Goal: Task Accomplishment & Management: Complete application form

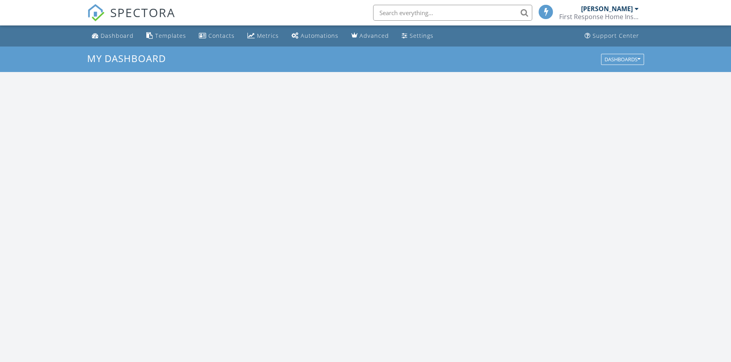
scroll to position [737, 744]
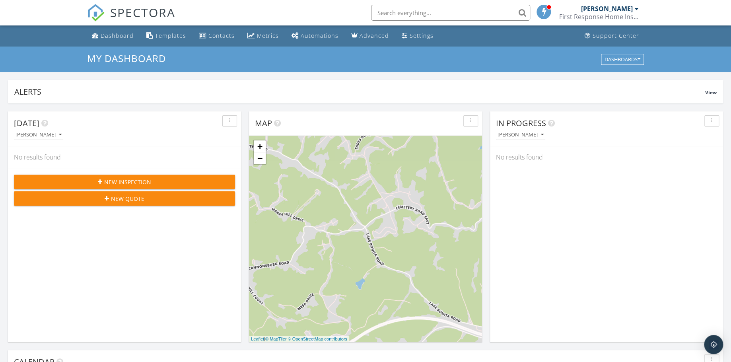
click at [123, 181] on span "New Inspection" at bounding box center [127, 182] width 47 height 8
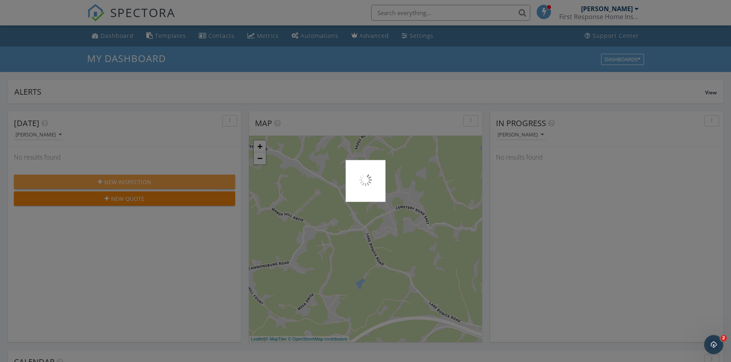
scroll to position [0, 0]
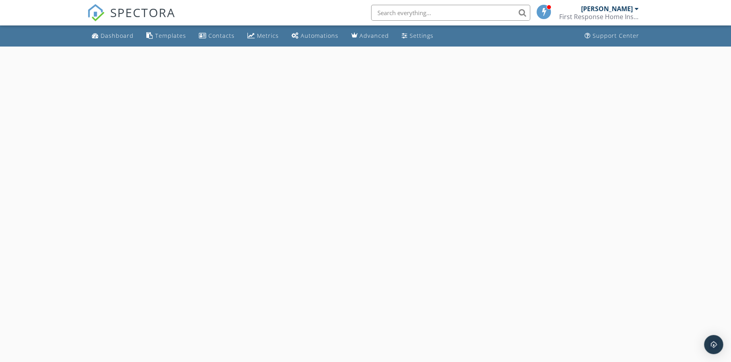
select select "8"
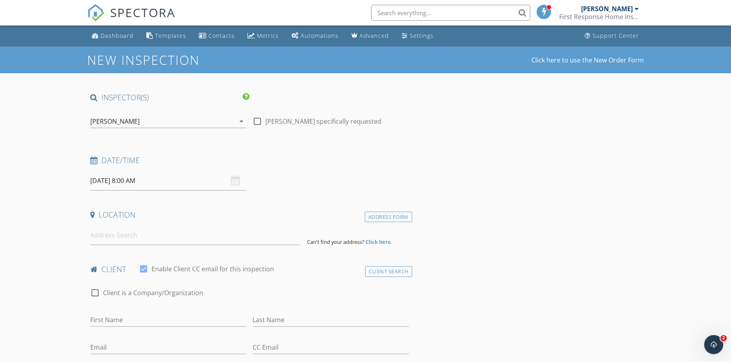
click at [228, 184] on input "[DATE] 8:00 AM" at bounding box center [168, 180] width 156 height 19
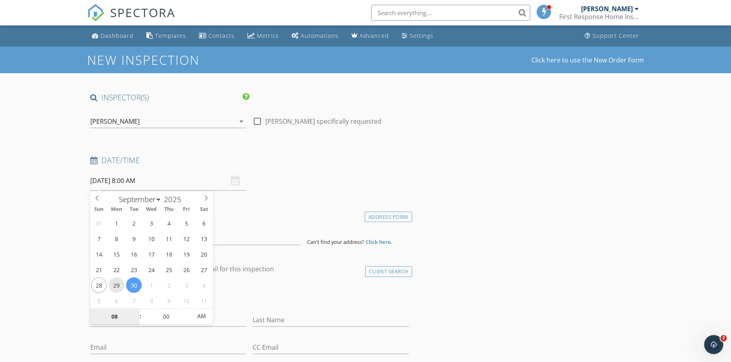
type input "[DATE] 8:00 AM"
click at [167, 181] on input "09/29/2025 8:00 AM" at bounding box center [168, 180] width 156 height 19
type input "09"
type input "09/29/2025 9:00 AM"
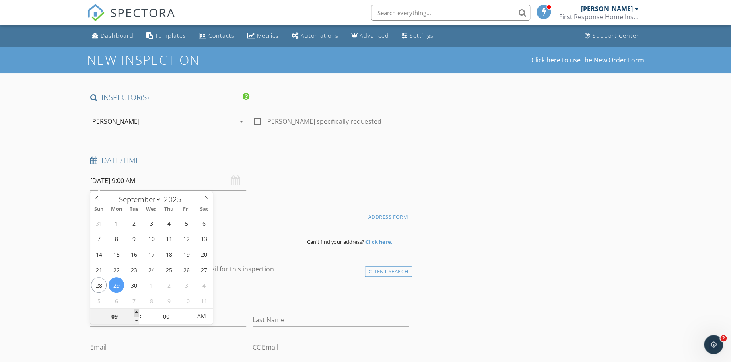
click at [136, 313] on span at bounding box center [137, 313] width 6 height 8
type input "10"
type input "09/29/2025 10:00 AM"
click at [136, 313] on span at bounding box center [137, 313] width 6 height 8
type input "11"
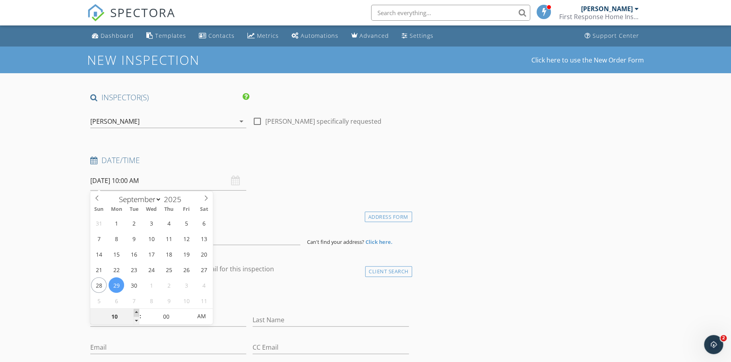
type input "09/29/2025 11:00 AM"
click at [136, 313] on span at bounding box center [137, 313] width 6 height 8
type input "12"
type input "09/29/2025 12:00 PM"
click at [136, 313] on span at bounding box center [137, 313] width 6 height 8
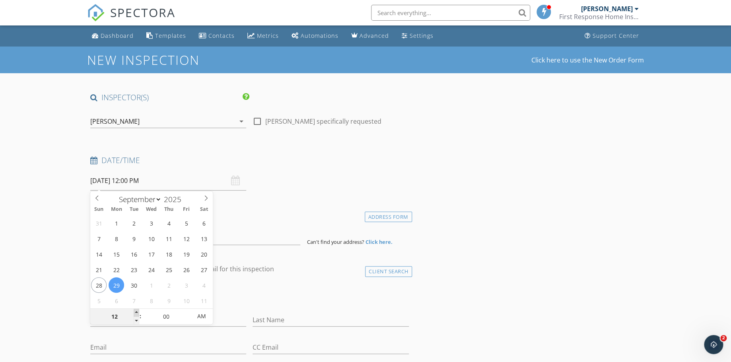
type input "01"
type input "09/29/2025 1:00 PM"
click at [136, 313] on span at bounding box center [137, 313] width 6 height 8
type input "02"
type input "09/29/2025 2:00 PM"
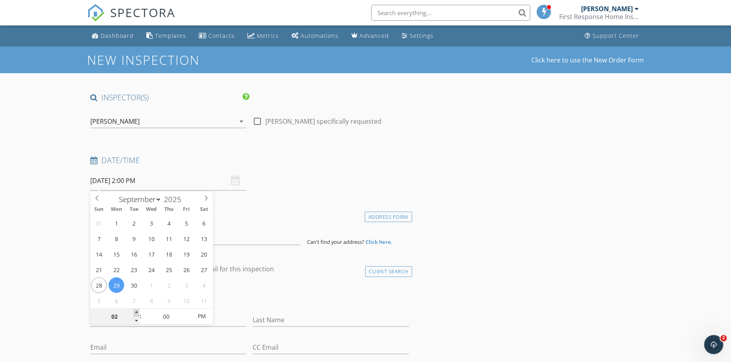
click at [136, 313] on span at bounding box center [137, 313] width 6 height 8
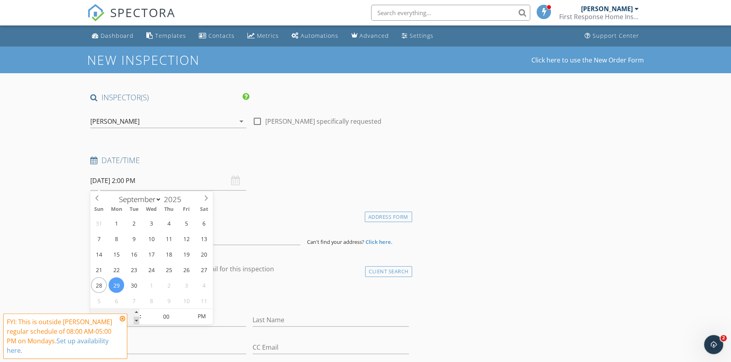
type input "01"
type input "09/29/2025 1:00 PM"
click at [138, 320] on span at bounding box center [137, 321] width 6 height 8
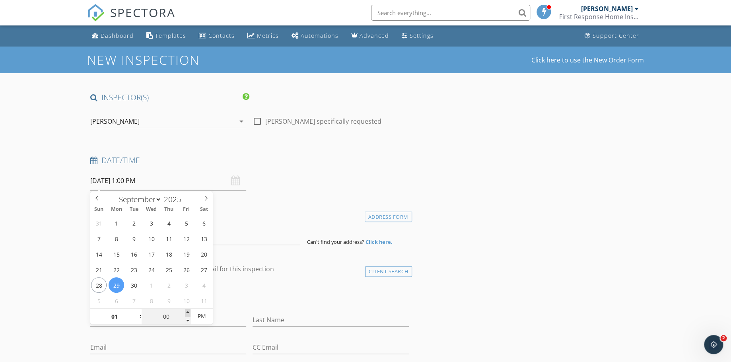
type input "05"
type input "09/29/2025 1:05 PM"
click at [189, 312] on span at bounding box center [188, 313] width 6 height 8
type input "10"
type input "09/29/2025 1:10 PM"
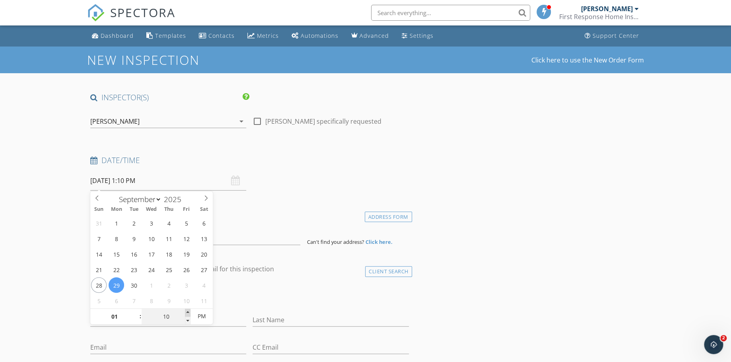
click at [189, 312] on span at bounding box center [188, 313] width 6 height 8
type input "15"
type input "09/29/2025 1:15 PM"
click at [189, 312] on span at bounding box center [188, 313] width 6 height 8
type input "20"
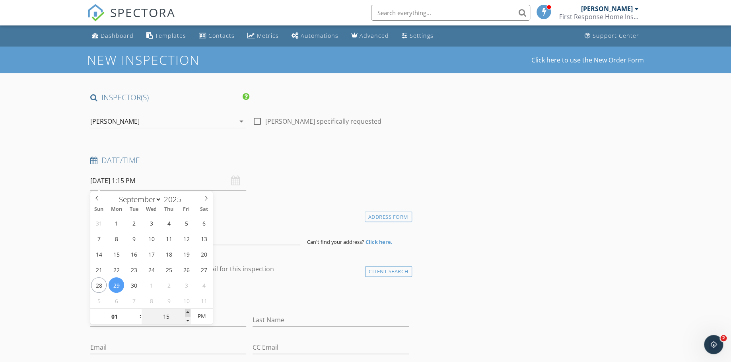
type input "09/29/2025 1:20 PM"
click at [189, 312] on span at bounding box center [188, 313] width 6 height 8
type input "25"
type input "09/29/2025 1:25 PM"
click at [189, 312] on span at bounding box center [188, 313] width 6 height 8
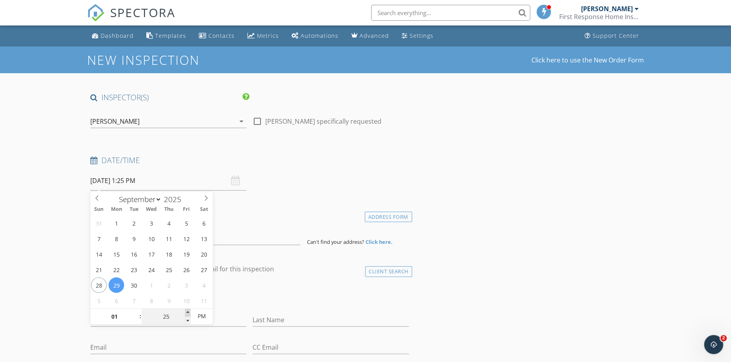
type input "30"
type input "09/29/2025 1:30 PM"
click at [189, 312] on span at bounding box center [188, 313] width 6 height 8
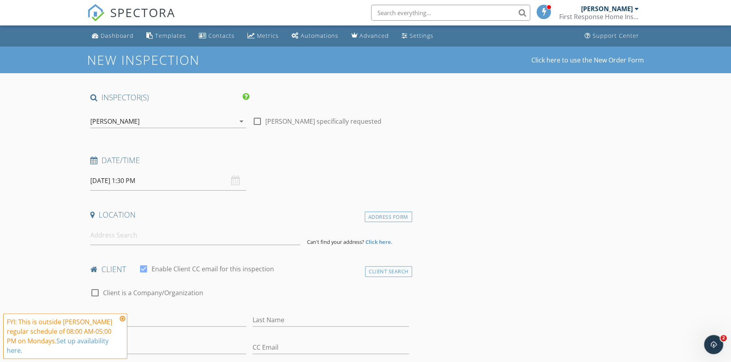
click at [125, 317] on icon at bounding box center [123, 318] width 6 height 6
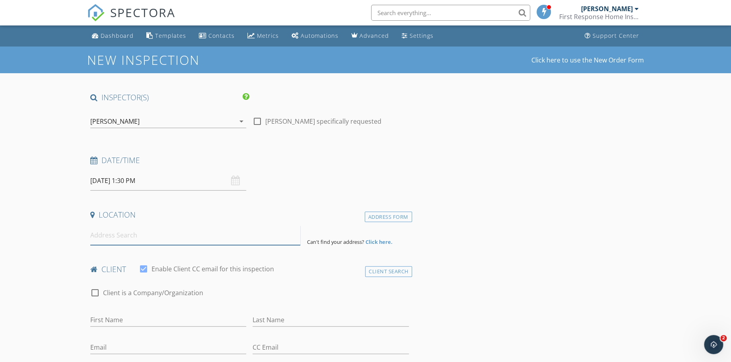
click at [113, 239] on input at bounding box center [195, 235] width 210 height 19
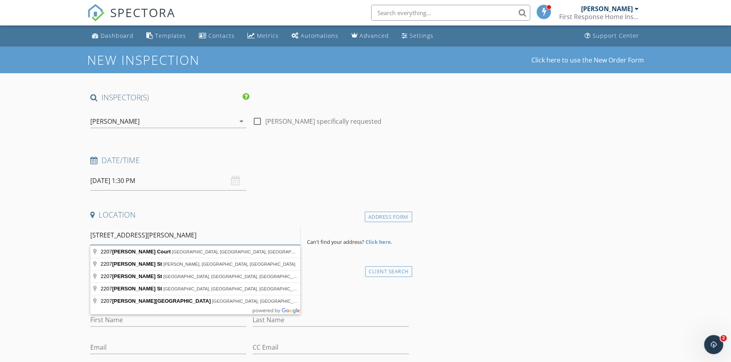
type input "2207 Slone St."
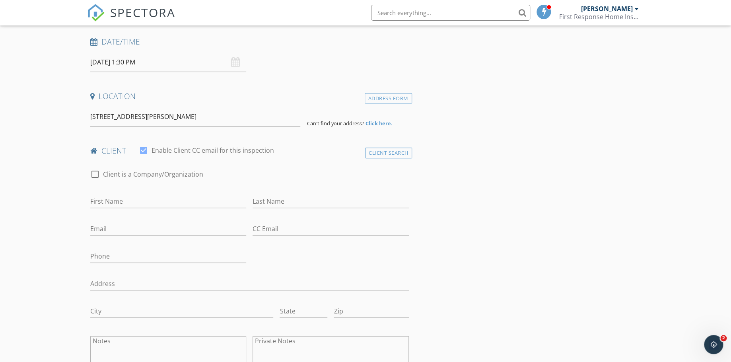
scroll to position [132, 0]
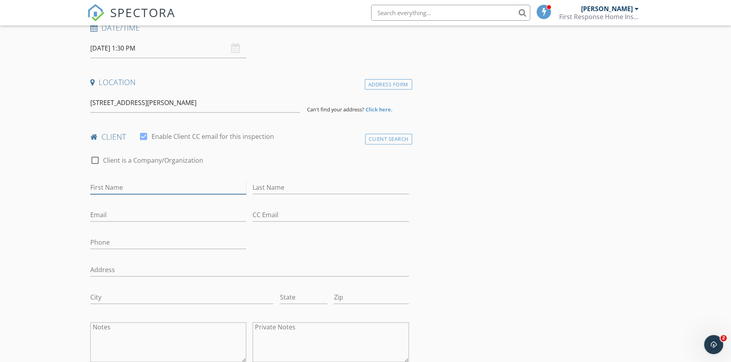
click at [115, 189] on input "First Name" at bounding box center [168, 187] width 156 height 13
type input "Tiffany"
type input "Aeling"
click at [112, 216] on input "Email" at bounding box center [168, 214] width 156 height 13
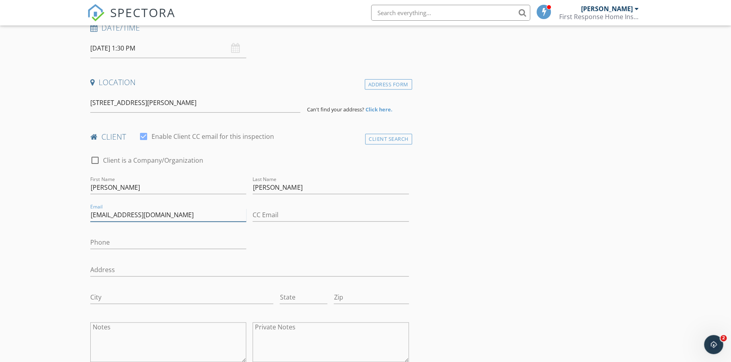
type input "taeling0610@gmail.com"
click at [105, 238] on input "Phone" at bounding box center [168, 242] width 156 height 13
type input "6"
type input "614-843-1053"
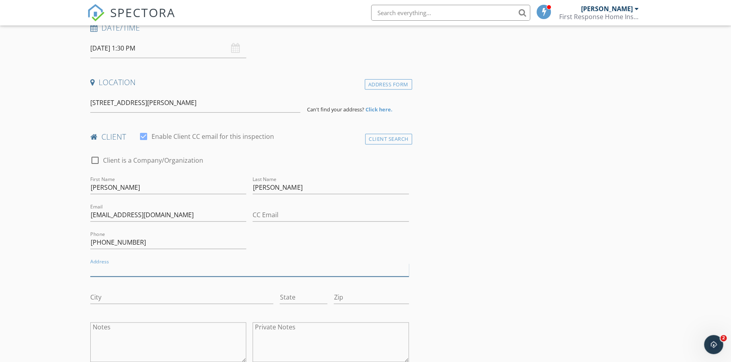
click at [102, 268] on input "Address" at bounding box center [249, 269] width 319 height 13
type input "2207 Sloan St."
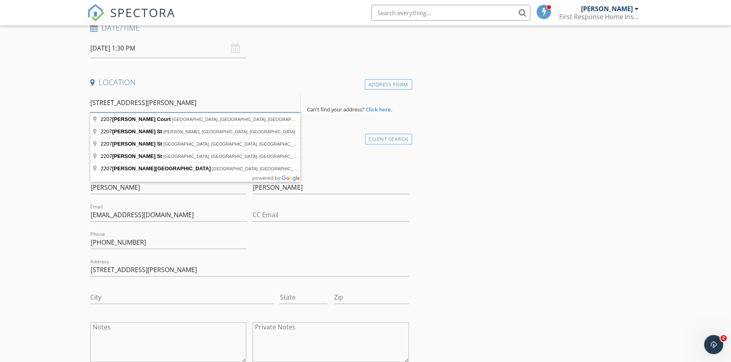
drag, startPoint x: 140, startPoint y: 98, endPoint x: 135, endPoint y: 100, distance: 5.4
click at [135, 100] on input "2207 Slone St." at bounding box center [195, 102] width 210 height 19
type input "2207 Sloan St, Flatwoods, KY, USA"
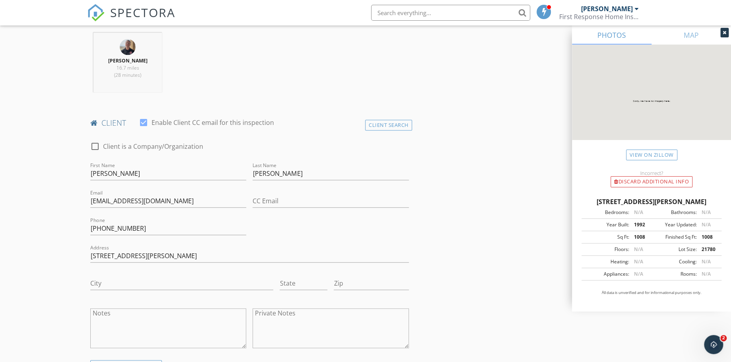
scroll to position [486, 0]
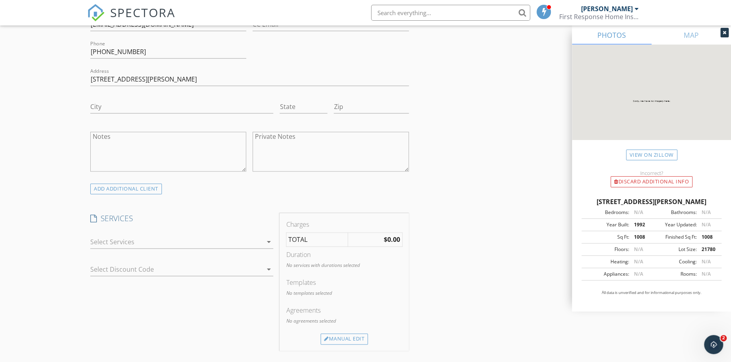
click at [99, 234] on div "check_box_outline_blank IAQ/Mold Sampling IAQ/Mold Sampling check_box_outline_b…" at bounding box center [181, 244] width 183 height 26
click at [102, 237] on div at bounding box center [176, 242] width 172 height 13
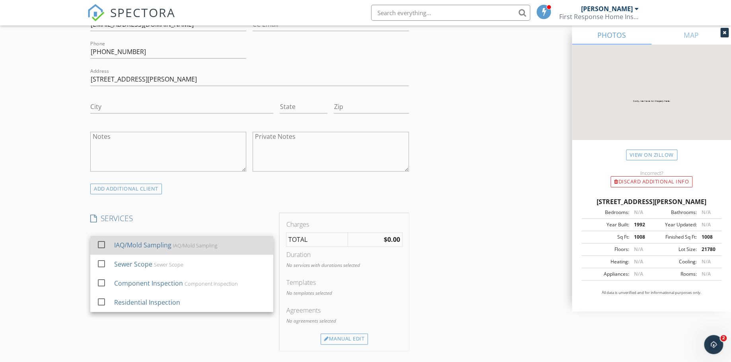
drag, startPoint x: 131, startPoint y: 247, endPoint x: 95, endPoint y: 245, distance: 35.8
click at [131, 246] on div "IAQ/Mold Sampling" at bounding box center [142, 245] width 57 height 10
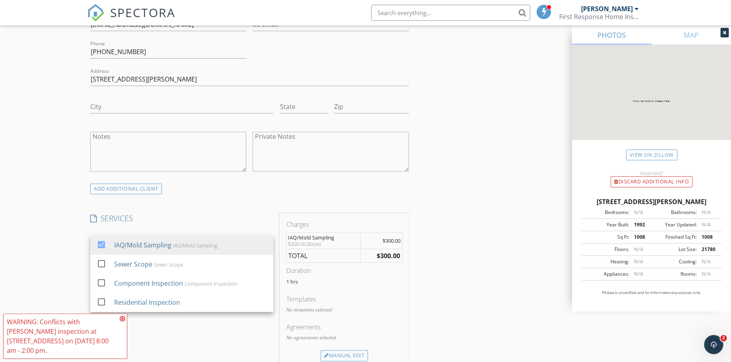
click at [64, 249] on div "New Inspection Click here to use the New Order Form INSPECTOR(S) check_box Dave…" at bounding box center [365, 278] width 731 height 1434
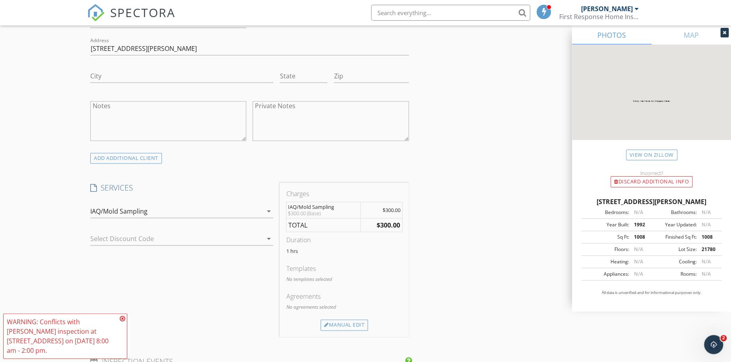
scroll to position [574, 0]
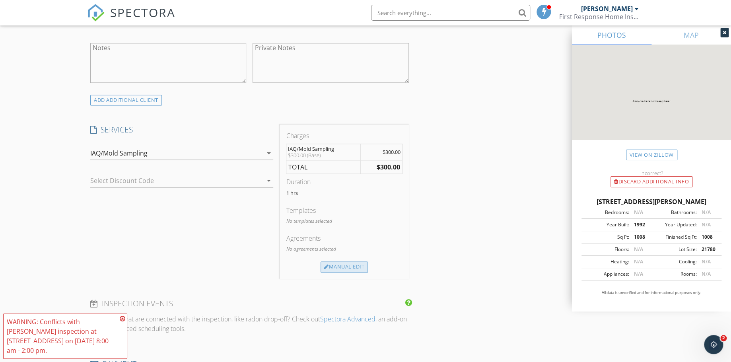
click at [339, 270] on div "Manual Edit" at bounding box center [344, 266] width 47 height 11
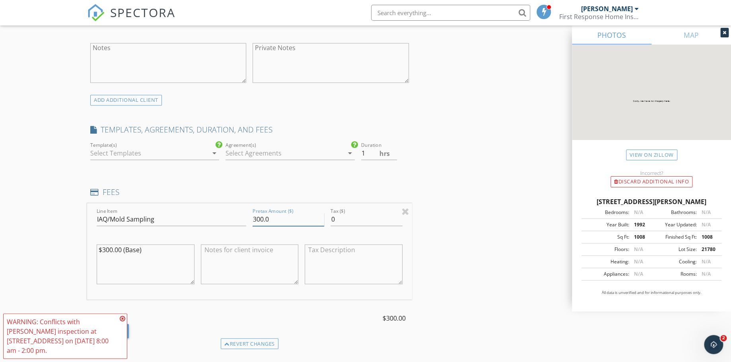
drag, startPoint x: 273, startPoint y: 219, endPoint x: 247, endPoint y: 221, distance: 25.9
click at [247, 221] on div "Line Item IAQ/Mold Sampling Pretax Amount ($) 300.0 Tax ($) 0 $300.00 (Base)" at bounding box center [249, 251] width 325 height 96
type input "550.00"
click at [58, 254] on div "New Inspection Click here to use the New Order Form INSPECTOR(S) check_box Dave…" at bounding box center [365, 224] width 731 height 1504
click at [122, 317] on icon at bounding box center [123, 318] width 6 height 6
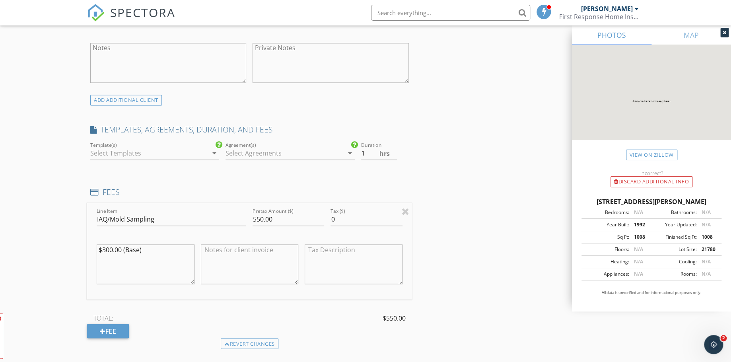
click at [52, 273] on div "New Inspection Click here to use the New Order Form INSPECTOR(S) check_box Dave…" at bounding box center [365, 224] width 731 height 1504
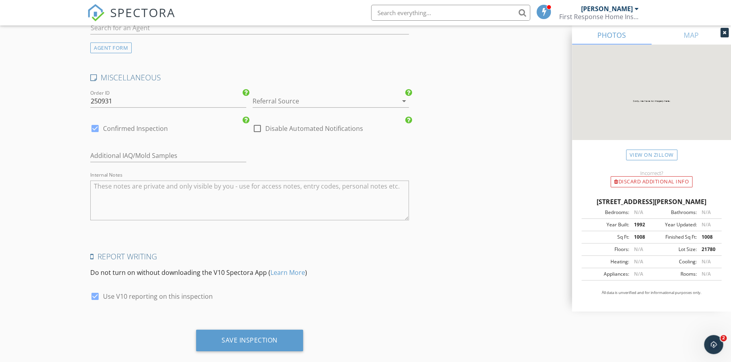
scroll to position [1187, 0]
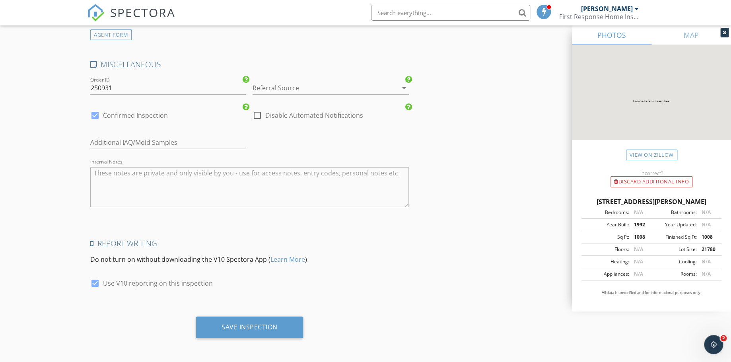
click at [298, 93] on div "Referral Source arrow_drop_down" at bounding box center [331, 88] width 156 height 13
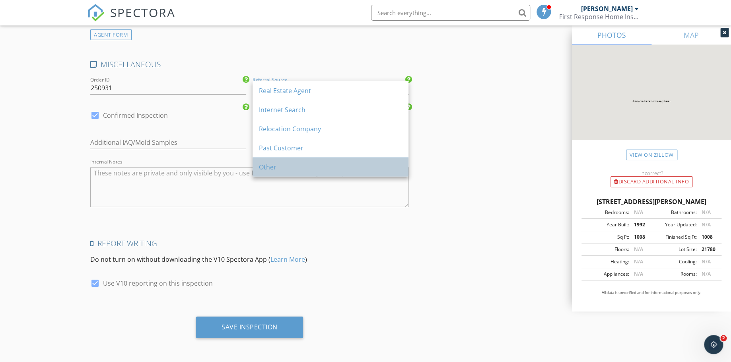
click at [272, 164] on div "Other" at bounding box center [330, 167] width 143 height 10
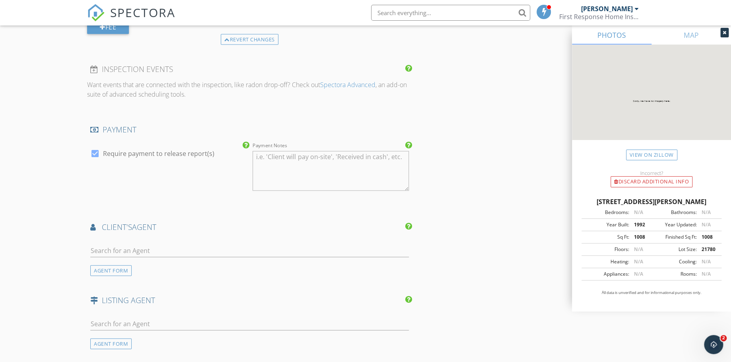
scroll to position [613, 0]
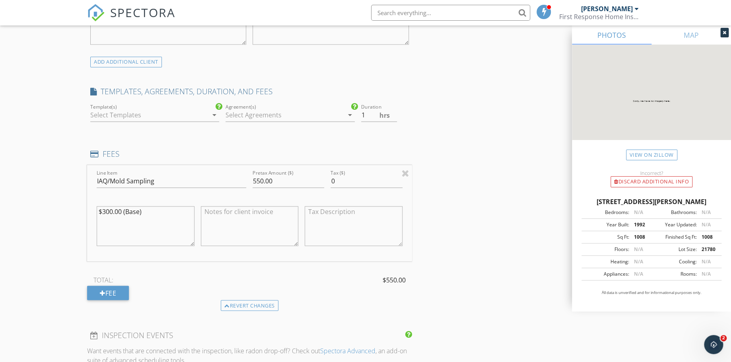
click at [133, 119] on div at bounding box center [149, 115] width 118 height 13
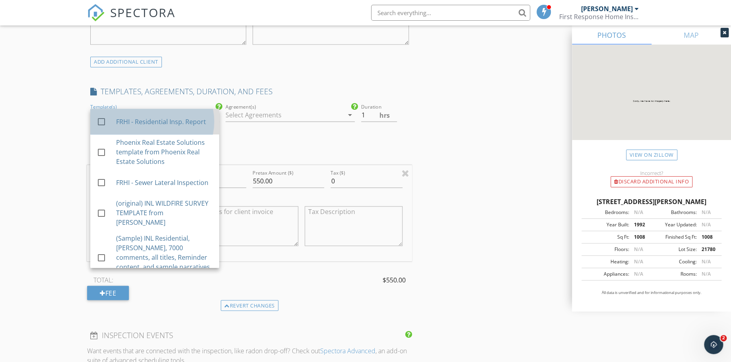
click at [134, 121] on div "FRHI - Residential Insp. Report" at bounding box center [164, 122] width 97 height 10
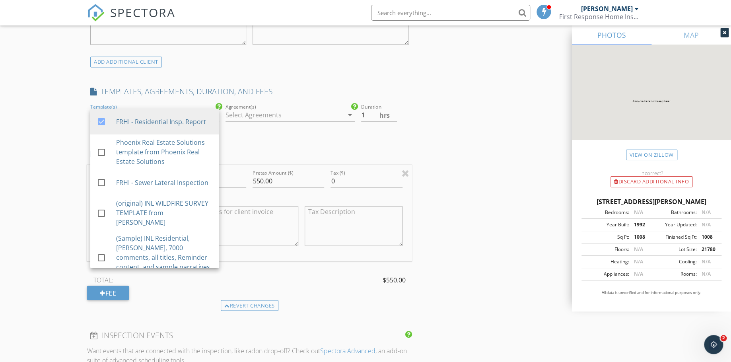
click at [54, 160] on div "New Inspection Click here to use the New Order Form INSPECTOR(S) check_box Dave…" at bounding box center [365, 186] width 731 height 1504
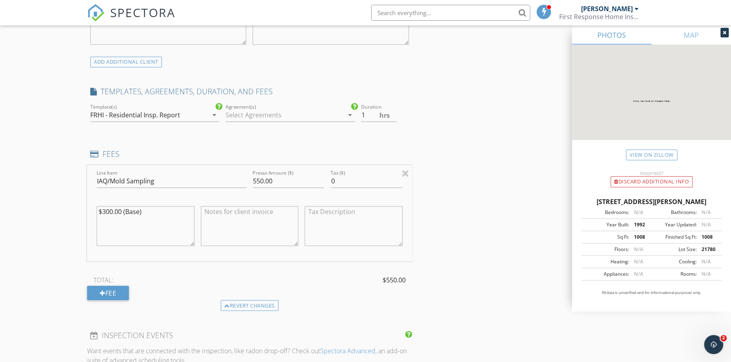
click at [269, 117] on div at bounding box center [285, 115] width 118 height 13
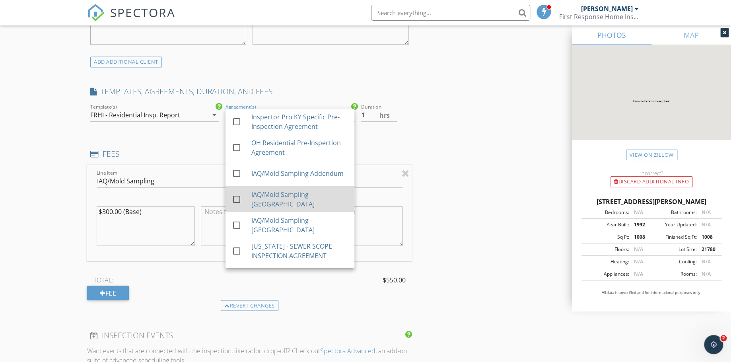
click at [282, 202] on div "IAQ/Mold Sampling - KY" at bounding box center [299, 199] width 97 height 19
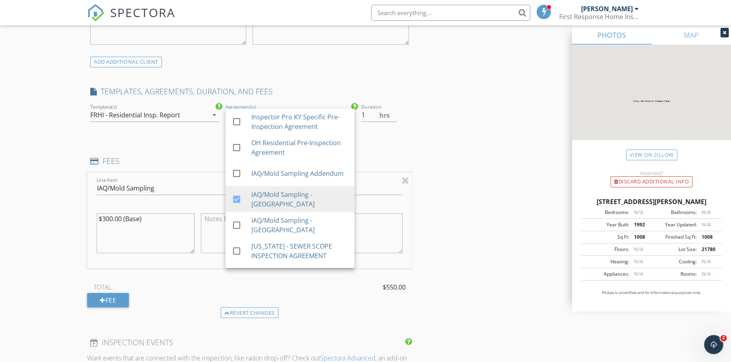
click at [49, 222] on div "New Inspection Click here to use the New Order Form INSPECTOR(S) check_box Dave…" at bounding box center [365, 189] width 731 height 1511
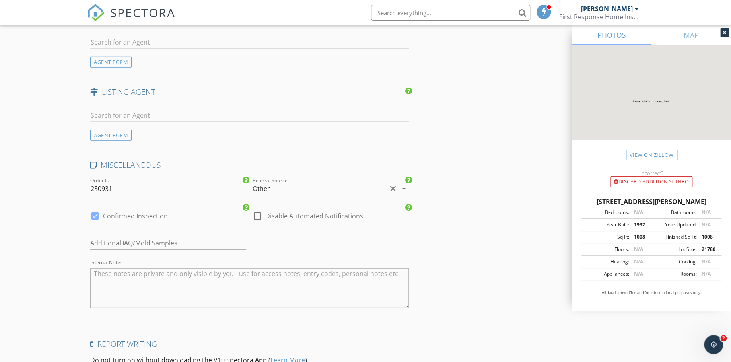
scroll to position [1099, 0]
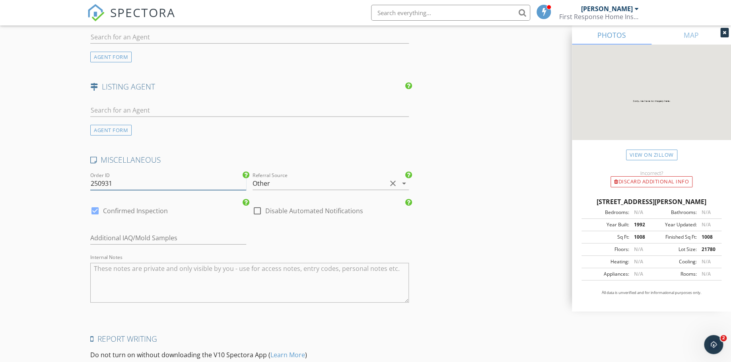
click at [121, 177] on input "250931" at bounding box center [168, 183] width 156 height 13
type input "250929TA"
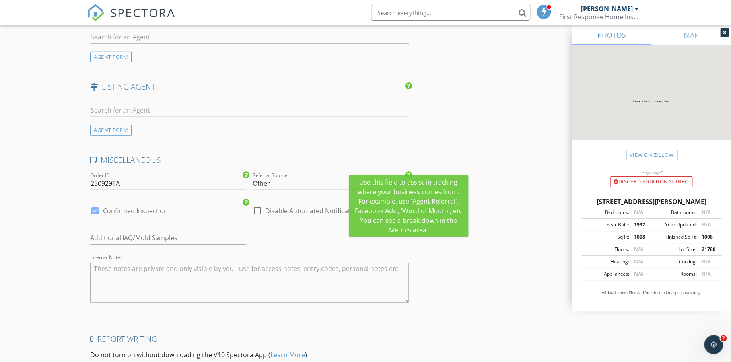
click at [409, 171] on icon at bounding box center [408, 175] width 7 height 8
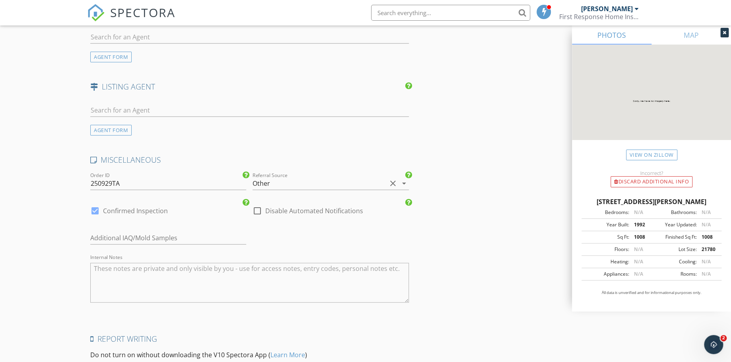
click at [380, 177] on div "Other" at bounding box center [320, 183] width 134 height 13
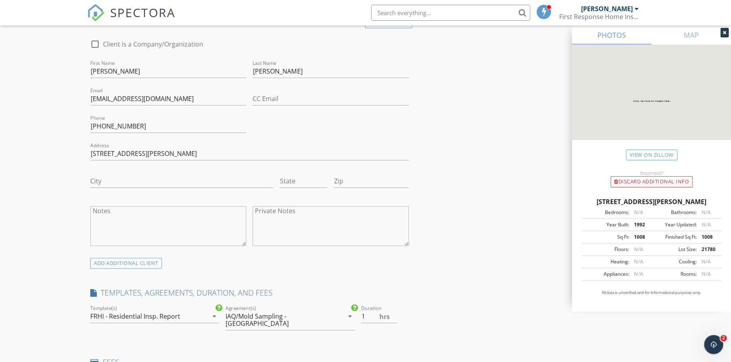
scroll to position [436, 0]
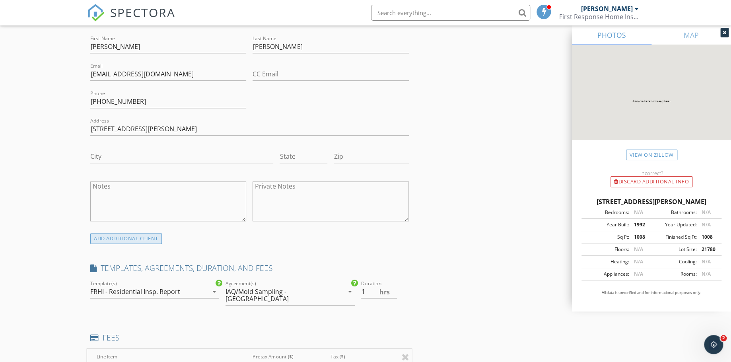
click at [119, 239] on div "ADD ADDITIONAL client" at bounding box center [126, 238] width 72 height 11
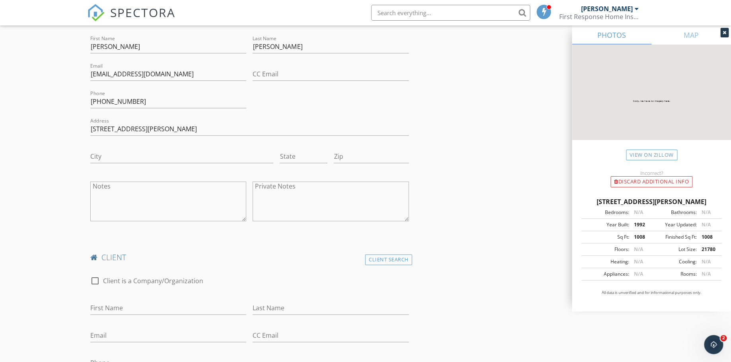
click at [128, 301] on div "First Name" at bounding box center [168, 310] width 156 height 26
click at [121, 307] on input "First Name" at bounding box center [168, 308] width 156 height 13
type input "Adam"
type input "Elkiins"
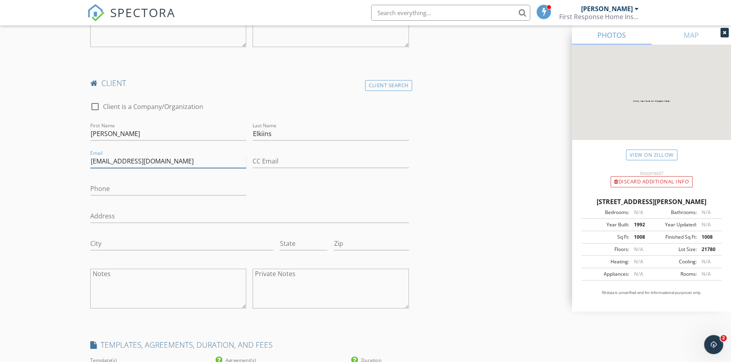
scroll to position [613, 0]
type input "aelkins66@yahoo.com"
click at [110, 191] on input "Phone" at bounding box center [168, 186] width 156 height 13
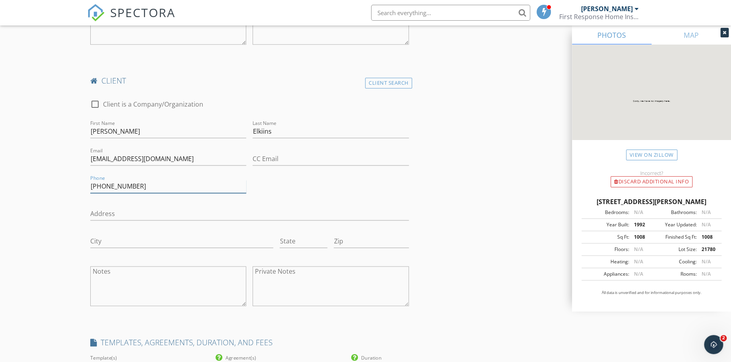
type input "606-922-9650"
click at [63, 219] on div "New Inspection Click here to use the New Order Form INSPECTOR(S) check_box Dave…" at bounding box center [365, 315] width 731 height 1762
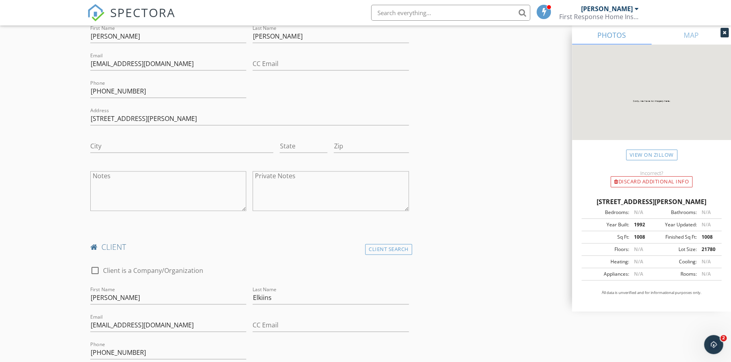
scroll to position [397, 0]
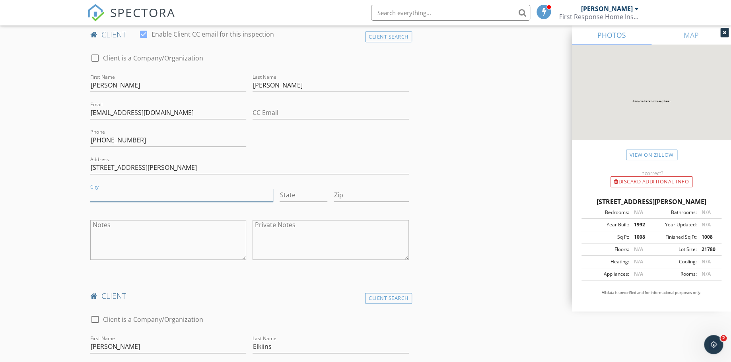
click at [128, 189] on input "City" at bounding box center [181, 195] width 183 height 13
type input "Flatwoods"
type input "KY"
type input "41139"
type input "kcamp1027@aol.com"
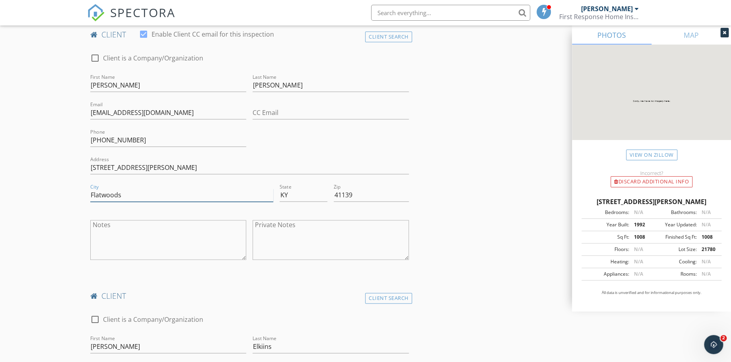
scroll to position [586, 0]
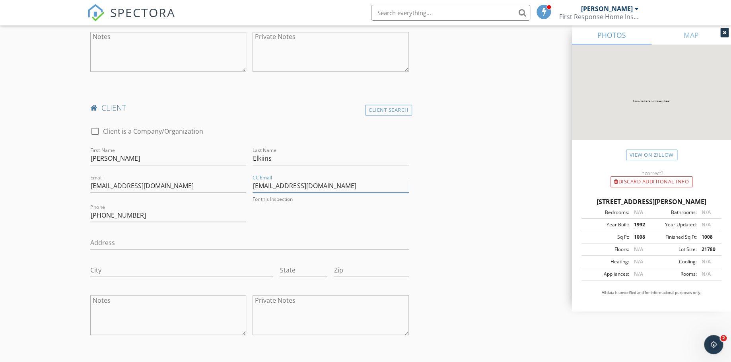
drag, startPoint x: 335, startPoint y: 187, endPoint x: 230, endPoint y: 189, distance: 104.3
click at [230, 189] on div "check_box_outline_blank Client is a Company/Organization First Name Adam Last N…" at bounding box center [249, 233] width 325 height 228
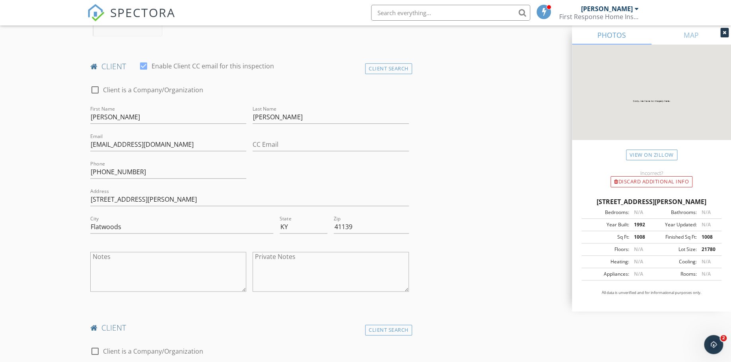
scroll to position [365, 0]
drag, startPoint x: 130, startPoint y: 229, endPoint x: 52, endPoint y: 230, distance: 78.4
drag, startPoint x: 281, startPoint y: 229, endPoint x: 242, endPoint y: 229, distance: 39.4
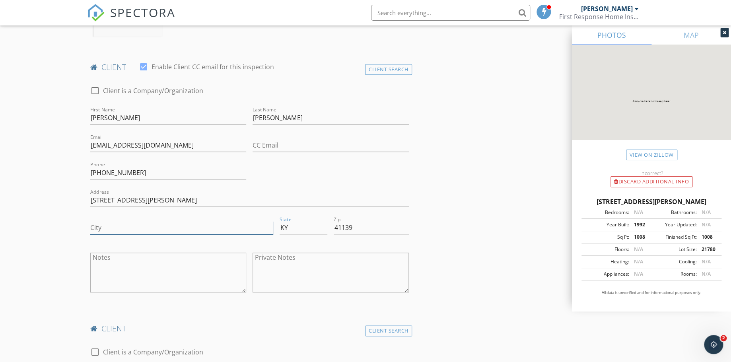
click at [237, 229] on div "City State KY Zip 41139" at bounding box center [249, 228] width 325 height 27
click at [161, 231] on input "City" at bounding box center [181, 227] width 183 height 13
type input "Flatwoods"
click at [299, 226] on input "KY" at bounding box center [304, 227] width 48 height 13
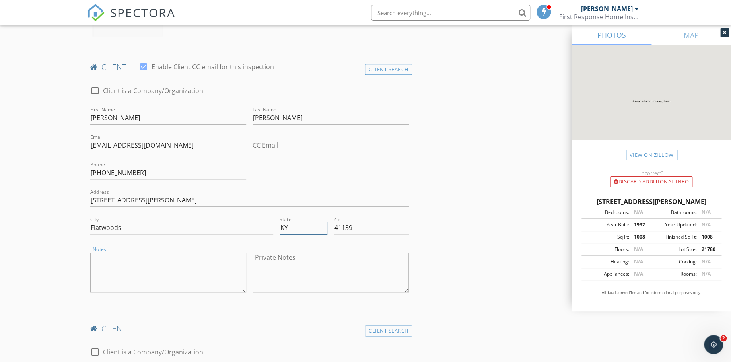
click at [314, 228] on input "KY" at bounding box center [304, 227] width 48 height 13
type input "KY"
type input "41139"
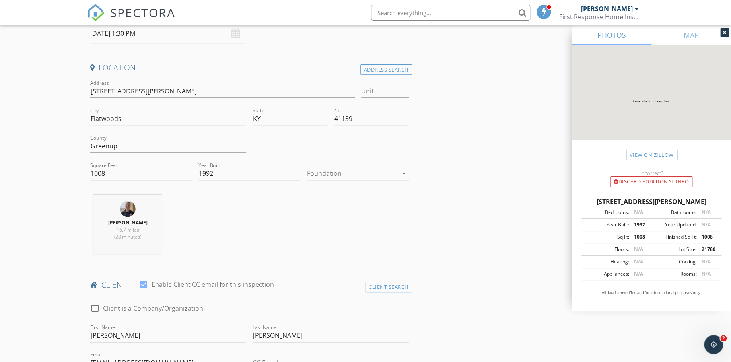
scroll to position [144, 0]
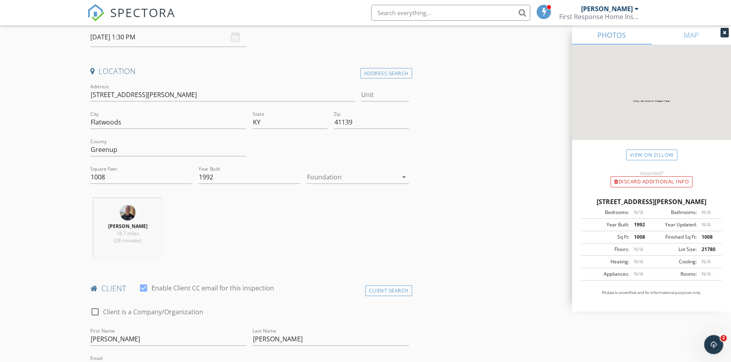
click at [330, 181] on div at bounding box center [352, 177] width 91 height 13
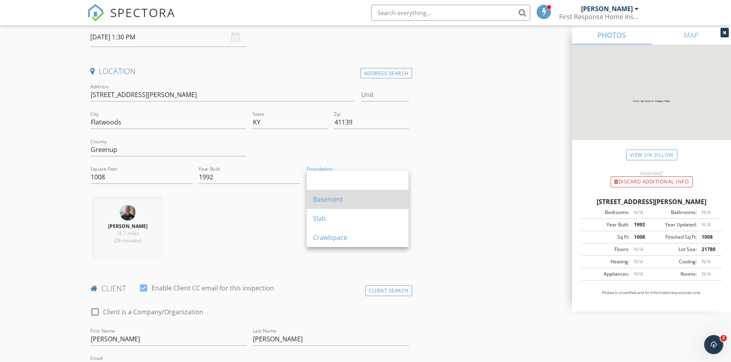
click at [330, 195] on div "Basement" at bounding box center [357, 200] width 89 height 10
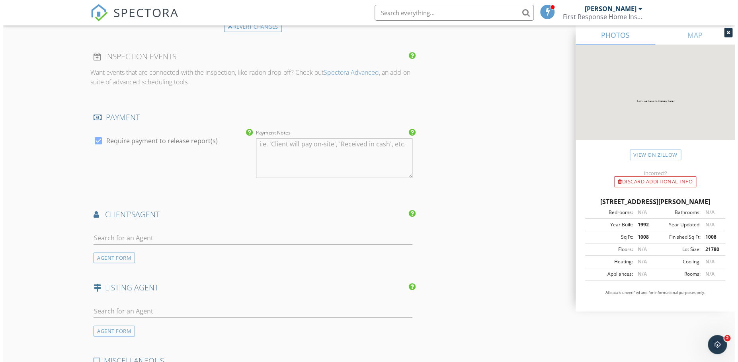
scroll to position [1439, 0]
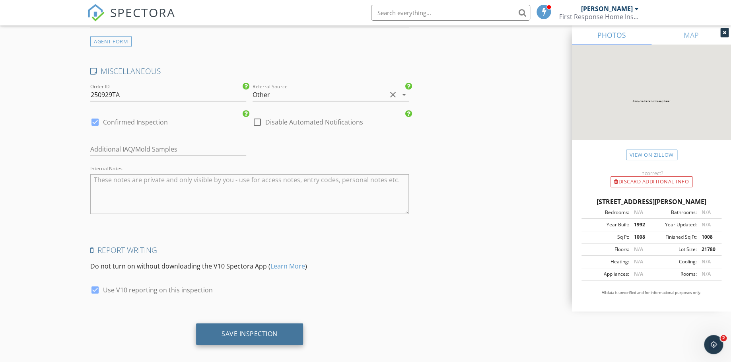
click at [224, 330] on div "Save Inspection" at bounding box center [250, 334] width 56 height 8
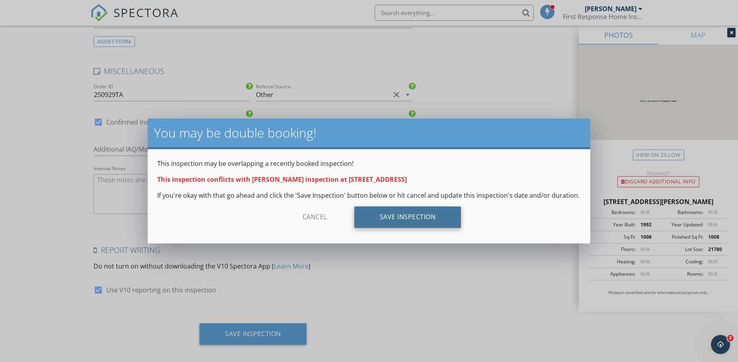
click at [400, 217] on div "Save Inspection" at bounding box center [407, 216] width 107 height 21
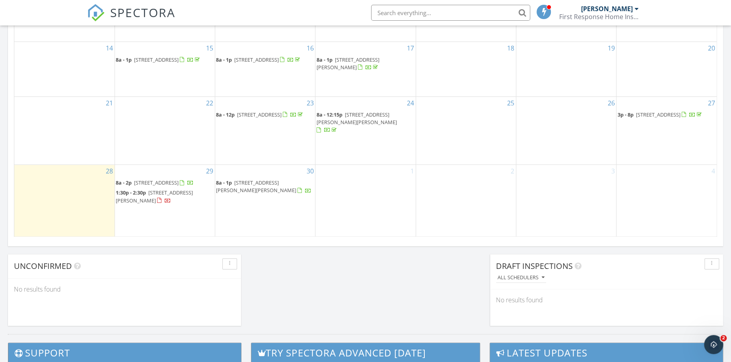
scroll to position [492, 0]
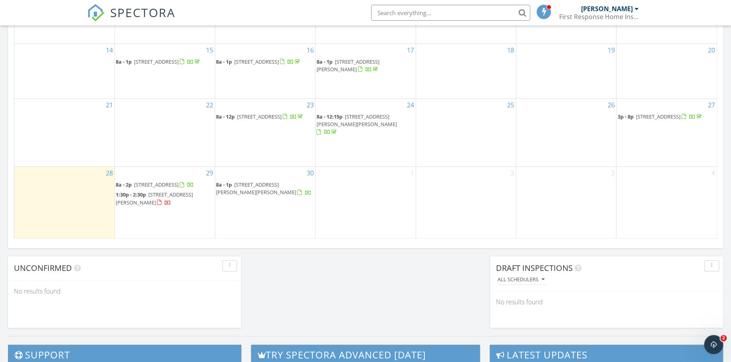
click at [166, 181] on span "[STREET_ADDRESS]" at bounding box center [156, 184] width 45 height 7
click at [178, 181] on span "[STREET_ADDRESS]" at bounding box center [156, 184] width 45 height 7
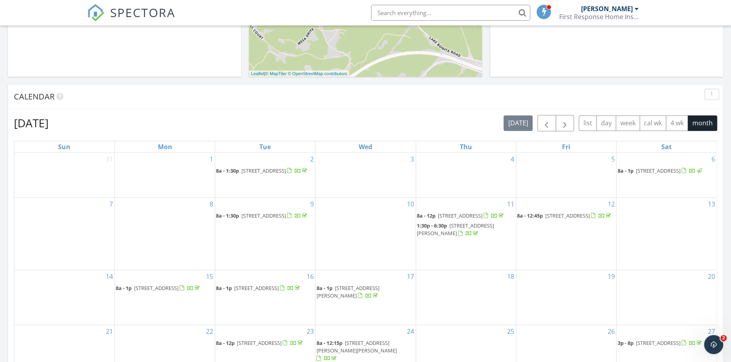
scroll to position [486, 0]
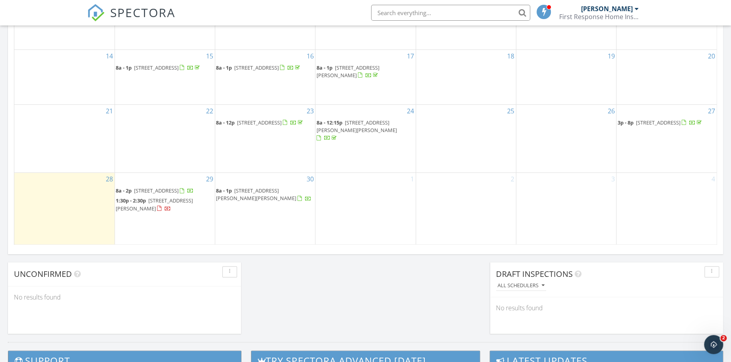
click at [175, 187] on span "[STREET_ADDRESS]" at bounding box center [156, 190] width 45 height 7
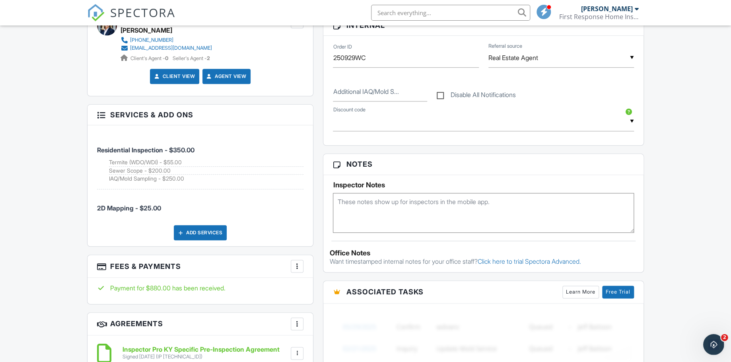
click at [710, 347] on div "Open Intercom Messenger" at bounding box center [713, 343] width 26 height 26
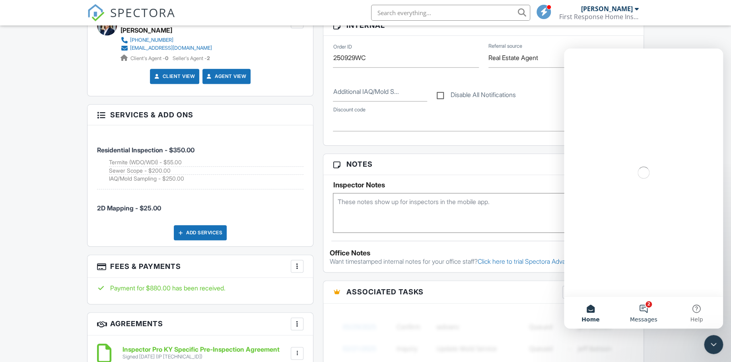
click at [648, 314] on button "2 Messages" at bounding box center [643, 313] width 53 height 32
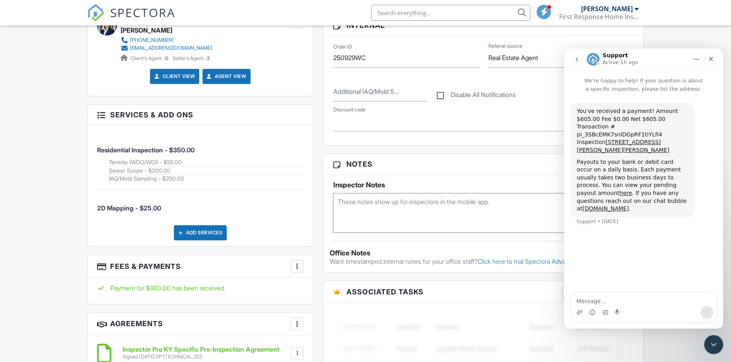
click at [577, 60] on icon "go back" at bounding box center [577, 59] width 6 height 6
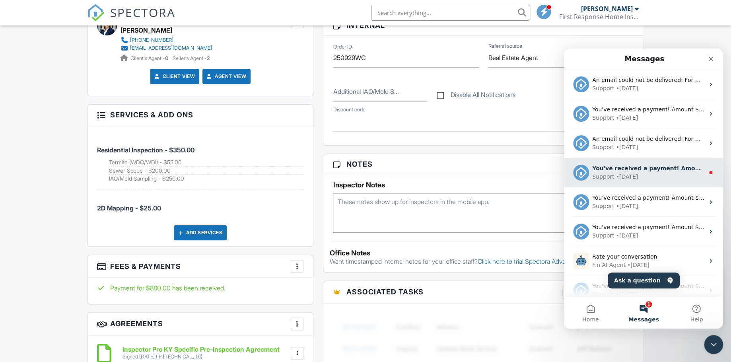
click at [622, 179] on div "• 3d ago" at bounding box center [627, 177] width 22 height 8
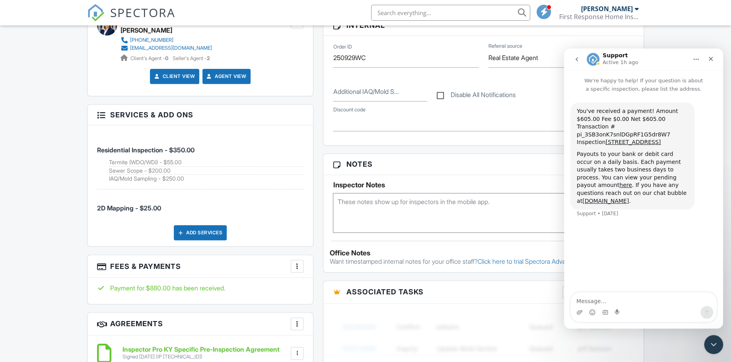
click at [575, 61] on icon "go back" at bounding box center [577, 59] width 6 height 6
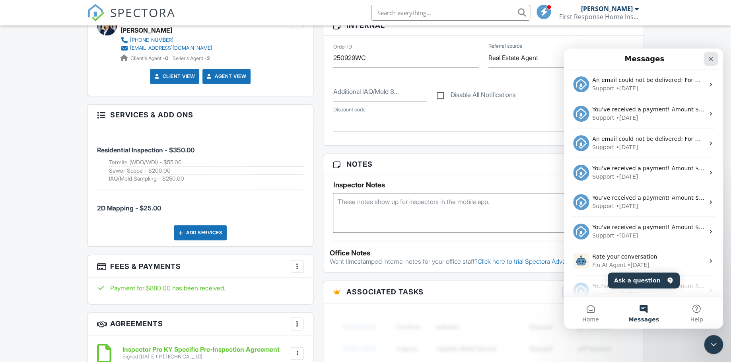
click at [710, 58] on icon "Close" at bounding box center [711, 59] width 6 height 6
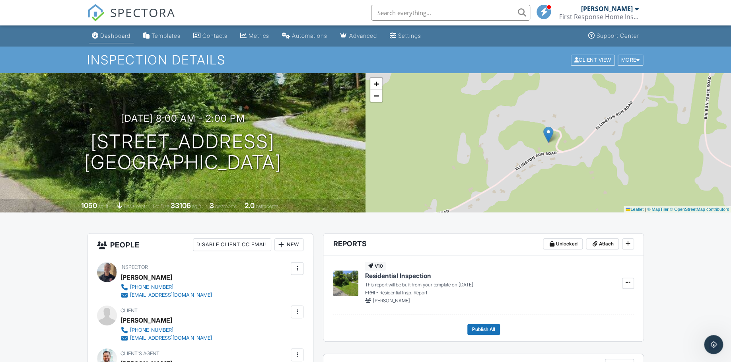
click at [119, 33] on div "Dashboard" at bounding box center [115, 35] width 30 height 7
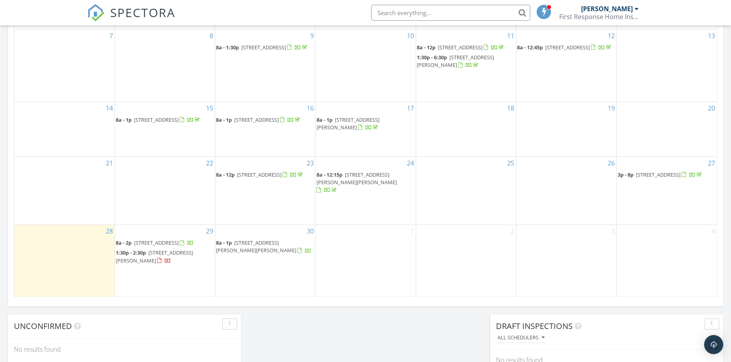
scroll to position [397, 0]
